Goal: Transaction & Acquisition: Purchase product/service

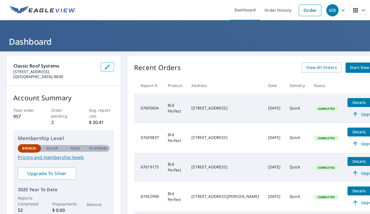
click at [350, 67] on span "Start New Order" at bounding box center [366, 67] width 32 height 7
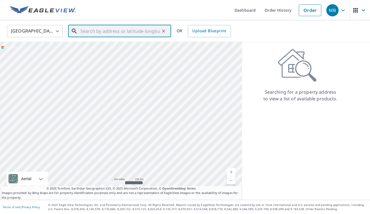
click at [142, 34] on input "text" at bounding box center [119, 31] width 79 height 16
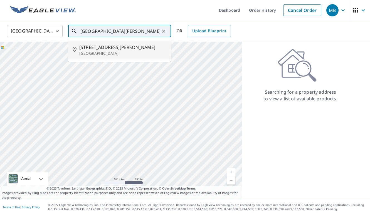
click at [131, 46] on span "[STREET_ADDRESS][PERSON_NAME]" at bounding box center [122, 47] width 87 height 7
type input "[STREET_ADDRESS][PERSON_NAME][PERSON_NAME]"
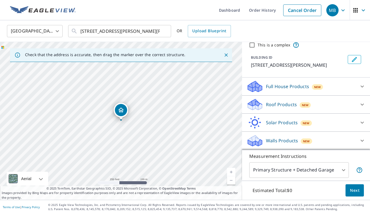
scroll to position [22, 0]
click at [362, 103] on icon at bounding box center [361, 104] width 7 height 7
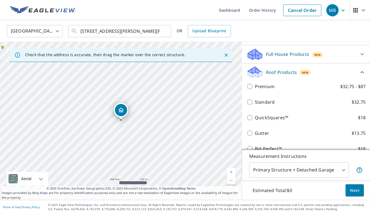
scroll to position [55, 0]
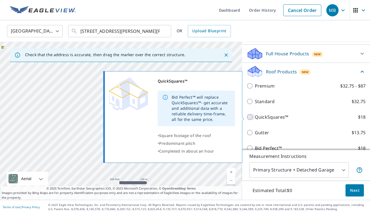
click at [250, 116] on input "QuickSquares™ $18" at bounding box center [250, 117] width 8 height 7
checkbox input "true"
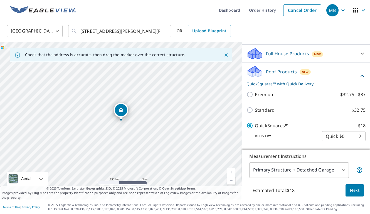
click at [354, 190] on span "Next" at bounding box center [354, 190] width 9 height 7
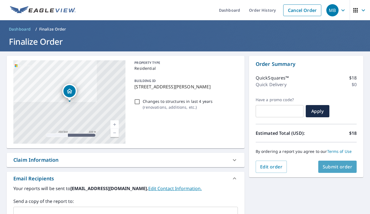
click at [334, 167] on span "Submit order" at bounding box center [337, 167] width 30 height 6
